Goal: Task Accomplishment & Management: Manage account settings

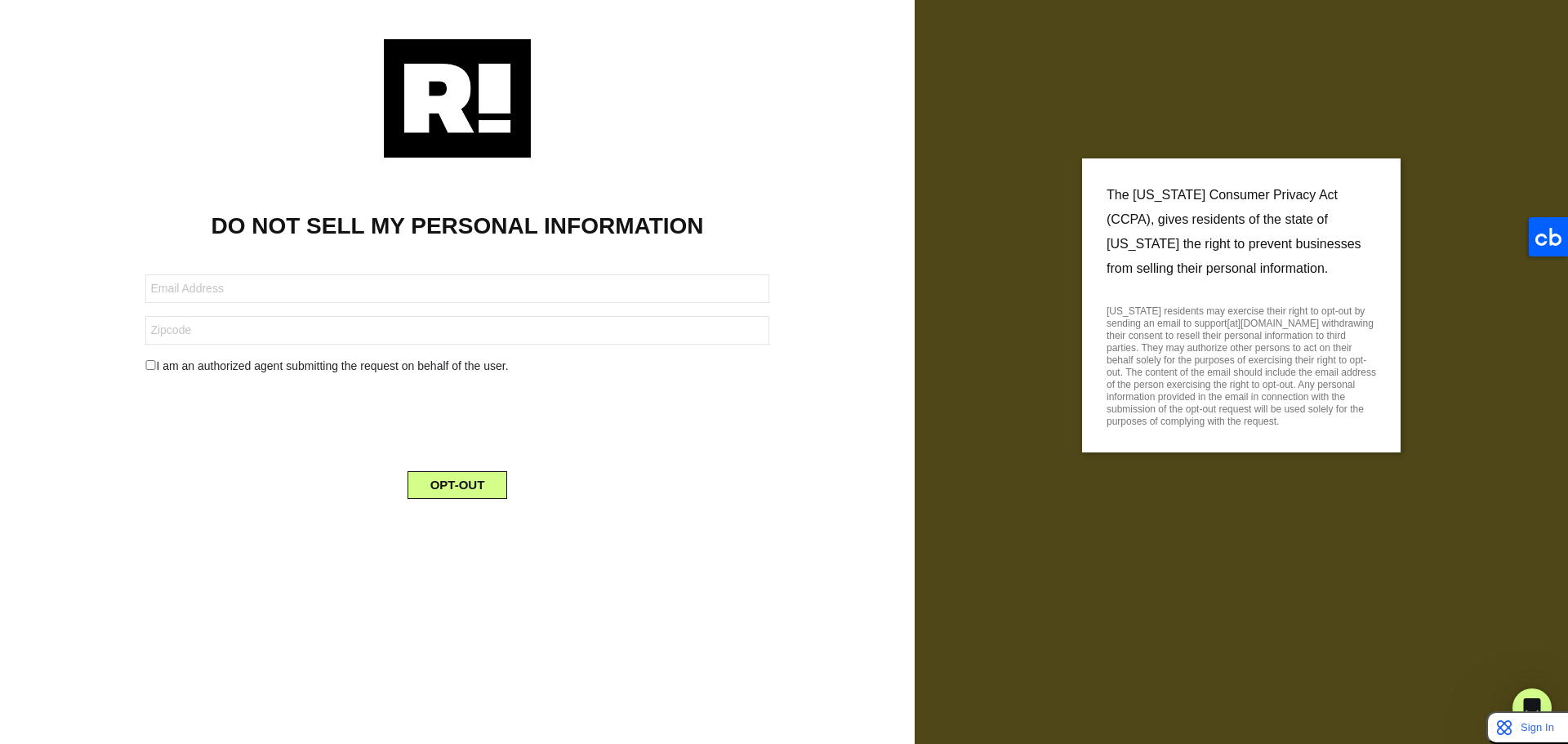
click at [1205, 401] on p "[US_STATE] residents may exercise their right to opt-out by sending an email to…" at bounding box center [1241, 364] width 269 height 127
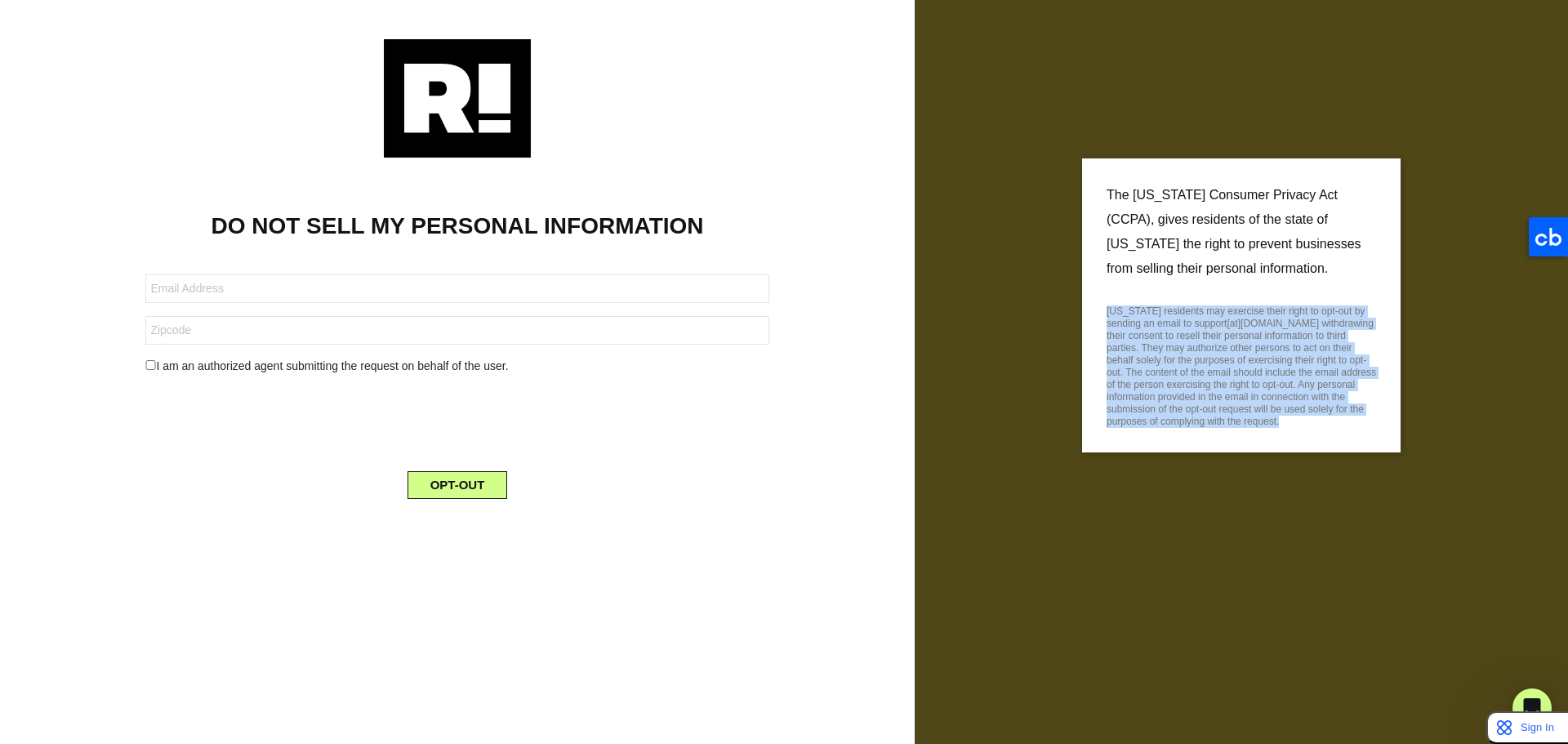
click at [1205, 401] on p "[US_STATE] residents may exercise their right to opt-out by sending an email to…" at bounding box center [1241, 364] width 269 height 127
